Goal: Find specific page/section: Find specific page/section

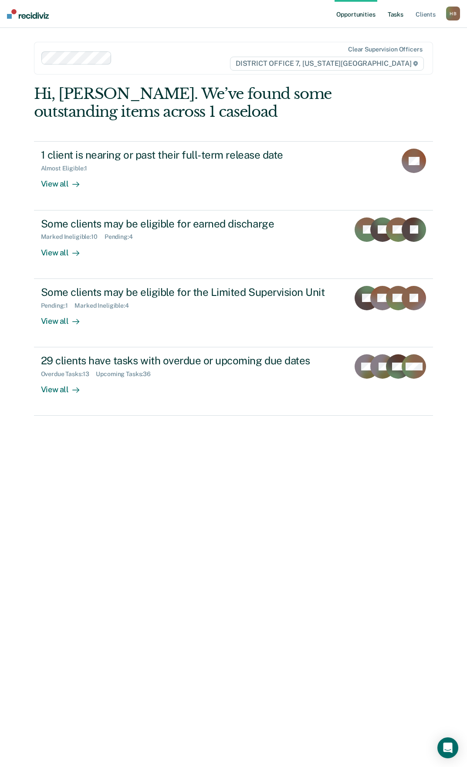
click at [389, 14] on link "Tasks" at bounding box center [395, 14] width 19 height 28
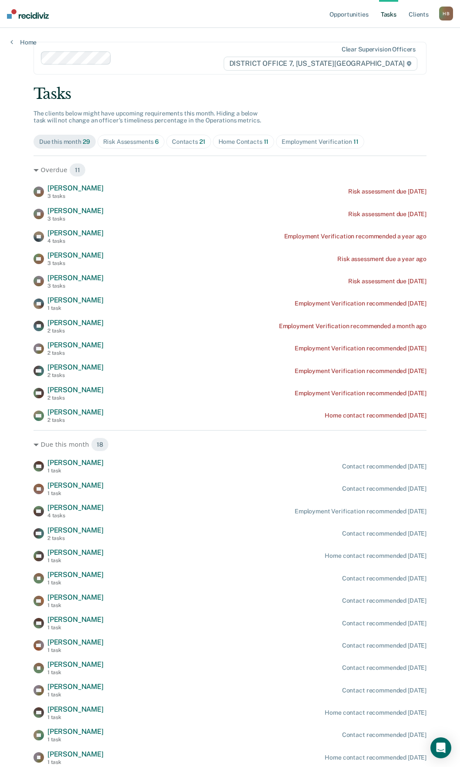
click at [131, 141] on div "Risk Assessments 6" at bounding box center [131, 141] width 56 height 7
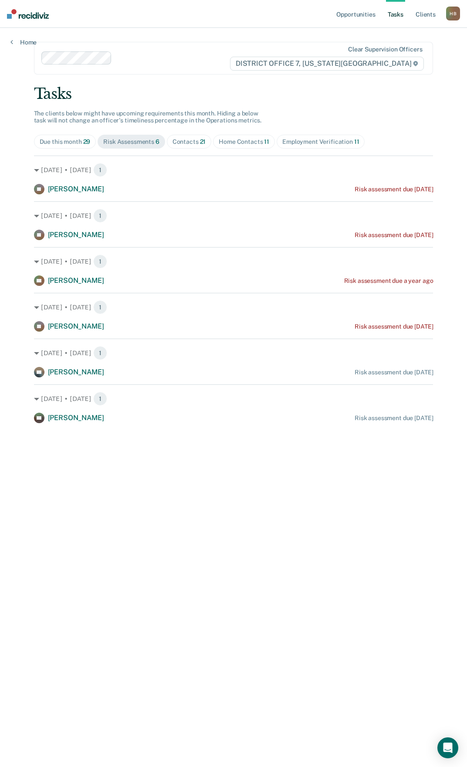
click at [181, 143] on div "Contacts 21" at bounding box center [190, 141] width 34 height 7
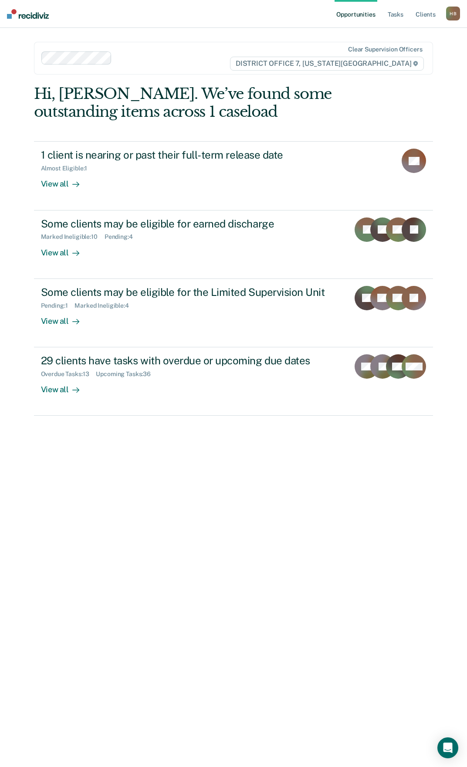
click at [408, 16] on ul "Opportunities Tasks Client s" at bounding box center [391, 14] width 112 height 28
click at [403, 17] on link "Tasks" at bounding box center [395, 14] width 19 height 28
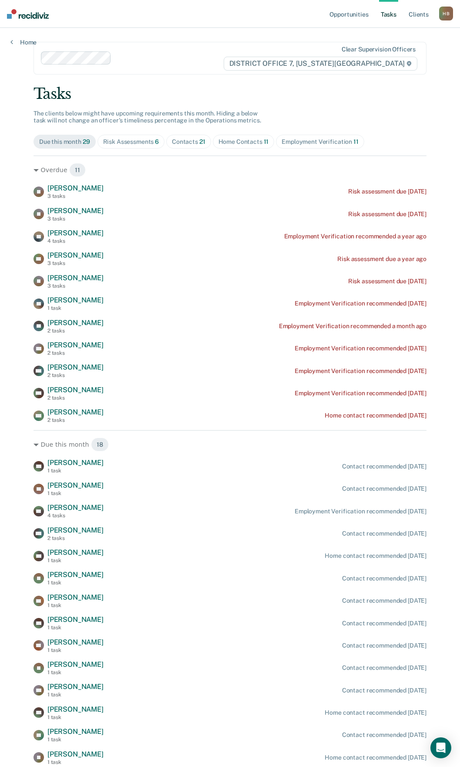
click at [155, 142] on span "6" at bounding box center [157, 141] width 4 height 7
